Goal: Information Seeking & Learning: Learn about a topic

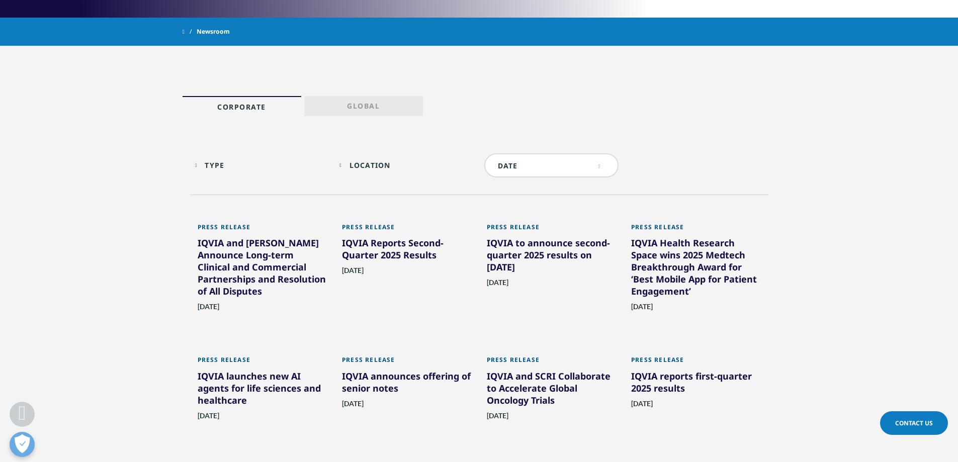
scroll to position [453, 0]
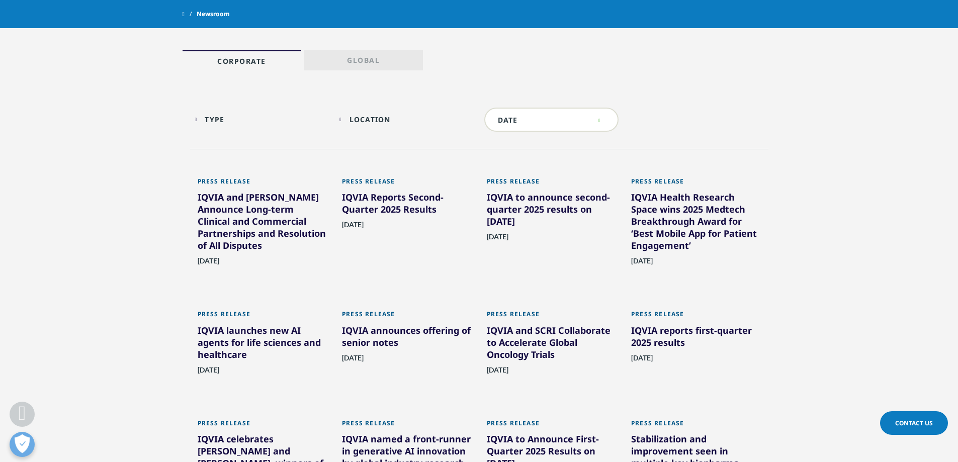
drag, startPoint x: 531, startPoint y: 344, endPoint x: 820, endPoint y: 151, distance: 347.7
click at [820, 151] on section "Type Loading Clear Or/And Operator Toggle Press Release 321 Toggle Location Loa…" at bounding box center [479, 349] width 958 height 558
drag, startPoint x: 508, startPoint y: 331, endPoint x: 514, endPoint y: 342, distance: 12.8
click at [514, 342] on div "IQVIA and SCRI Collaborate to Accelerate Global Oncology Trials" at bounding box center [552, 344] width 130 height 40
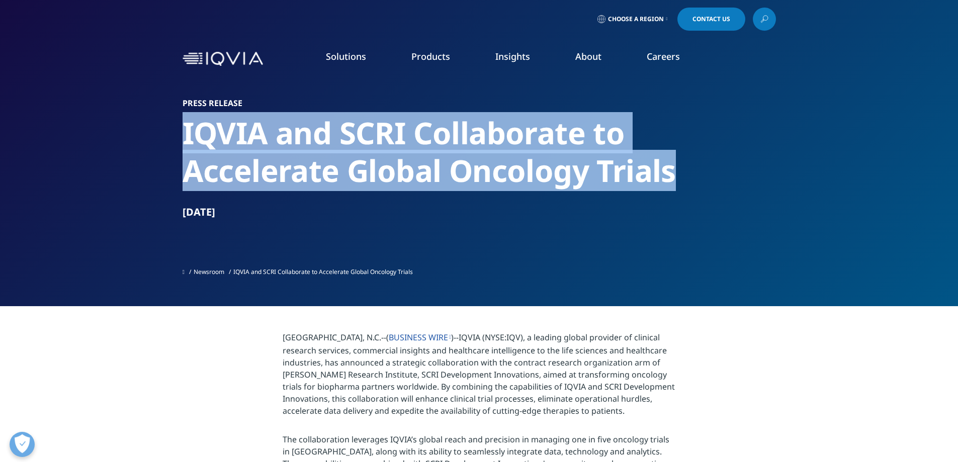
drag, startPoint x: 183, startPoint y: 135, endPoint x: 670, endPoint y: 176, distance: 489.0
click at [670, 176] on h2 "IQVIA and SCRI Collaborate to Accelerate Global Oncology Trials" at bounding box center [479, 151] width 593 height 75
copy h2 "IQVIA and SCRI Collaborate to Accelerate Global Oncology Trials"
click at [444, 125] on h2 "IQVIA and SCRI Collaborate to Accelerate Global Oncology Trials" at bounding box center [479, 151] width 593 height 75
click at [390, 133] on h2 "IQVIA and SCRI Collaborate to Accelerate Global Oncology Trials" at bounding box center [479, 151] width 593 height 75
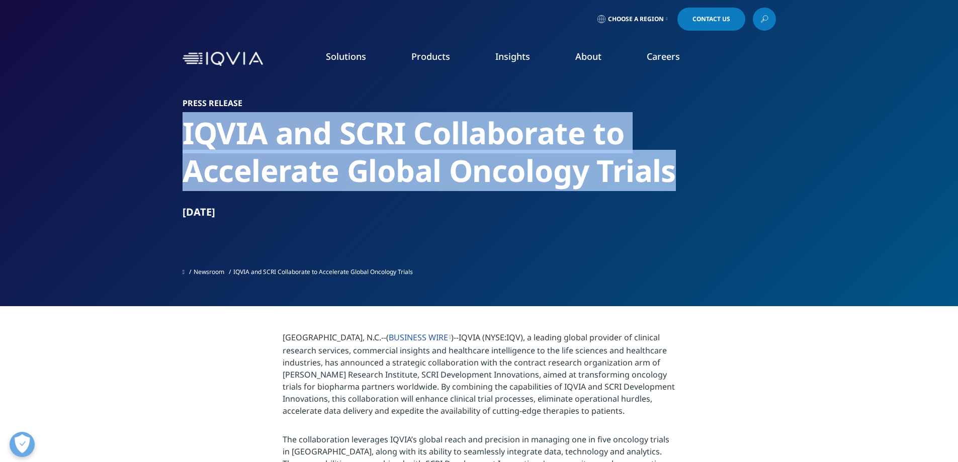
click at [400, 137] on h2 "IQVIA and SCRI Collaborate to Accelerate Global Oncology Trials" at bounding box center [479, 151] width 593 height 75
click at [406, 136] on h2 "IQVIA and SCRI Collaborate to Accelerate Global Oncology Trials" at bounding box center [479, 151] width 593 height 75
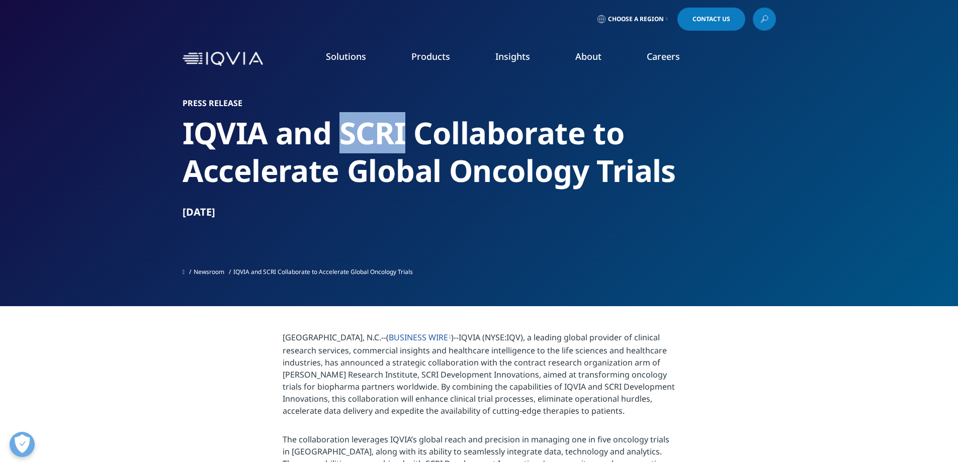
drag, startPoint x: 407, startPoint y: 136, endPoint x: 344, endPoint y: 133, distance: 62.4
click at [344, 133] on h2 "IQVIA and SCRI Collaborate to Accelerate Global Oncology Trials" at bounding box center [479, 151] width 593 height 75
copy h2 "SCRI"
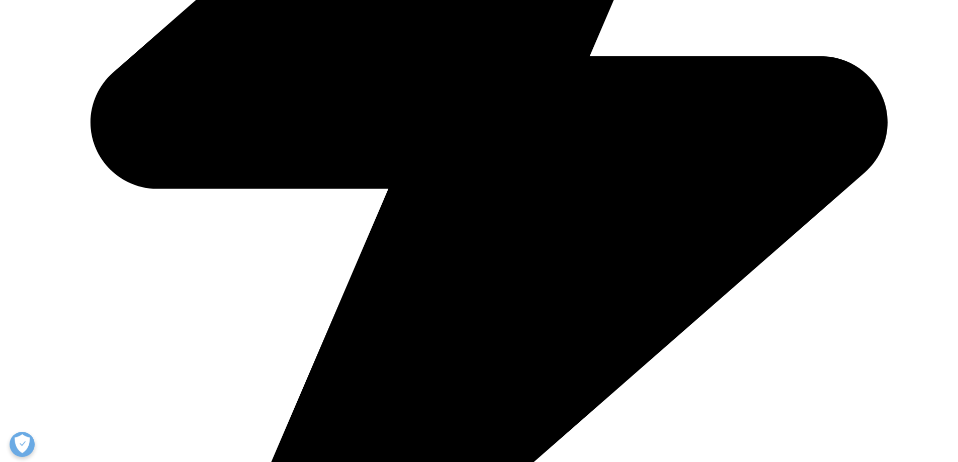
scroll to position [654, 0]
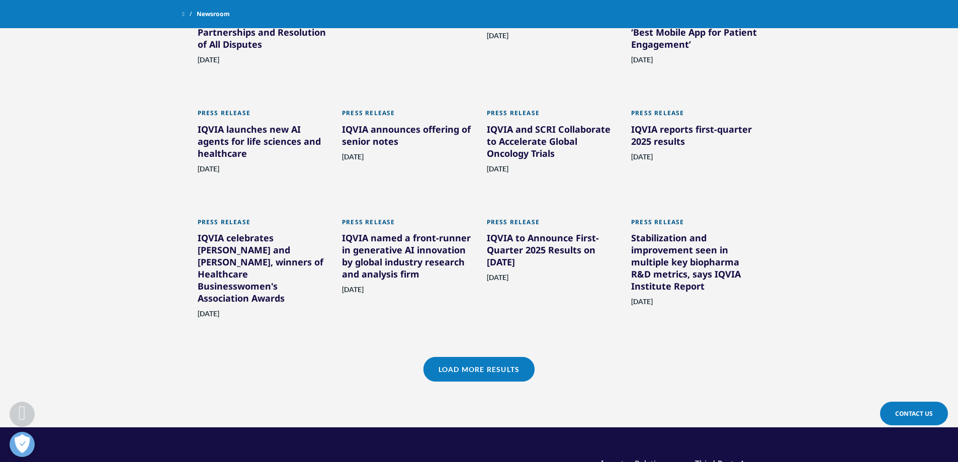
click at [483, 368] on link "Load More Results" at bounding box center [478, 369] width 111 height 25
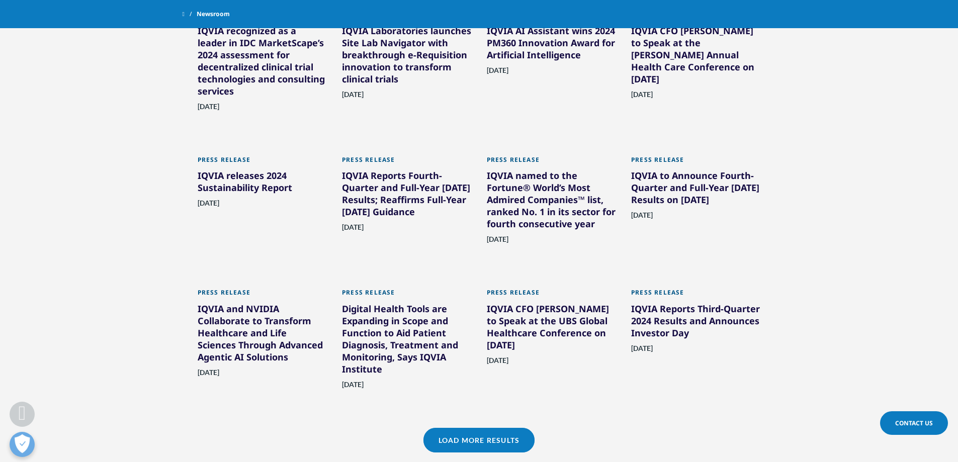
scroll to position [1056, 0]
